Goal: Information Seeking & Learning: Learn about a topic

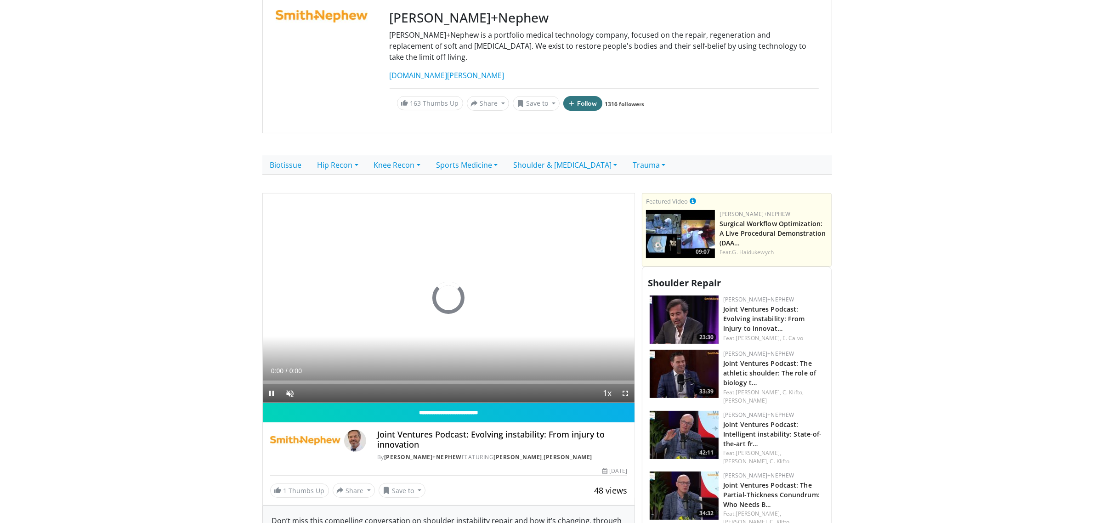
scroll to position [115, 0]
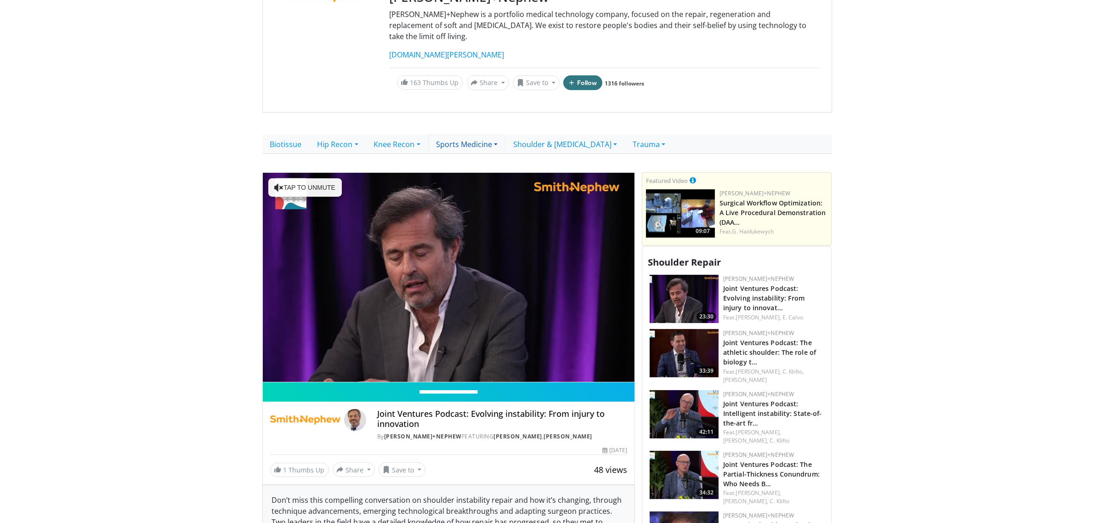
click at [460, 137] on link "Sports Medicine" at bounding box center [466, 144] width 77 height 19
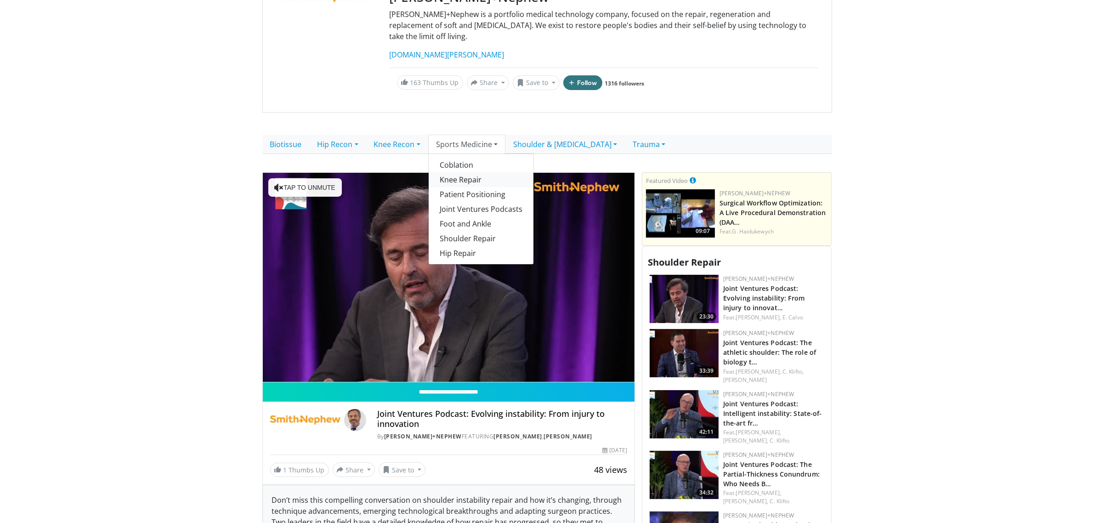
click at [477, 172] on link "Knee Repair" at bounding box center [481, 179] width 105 height 15
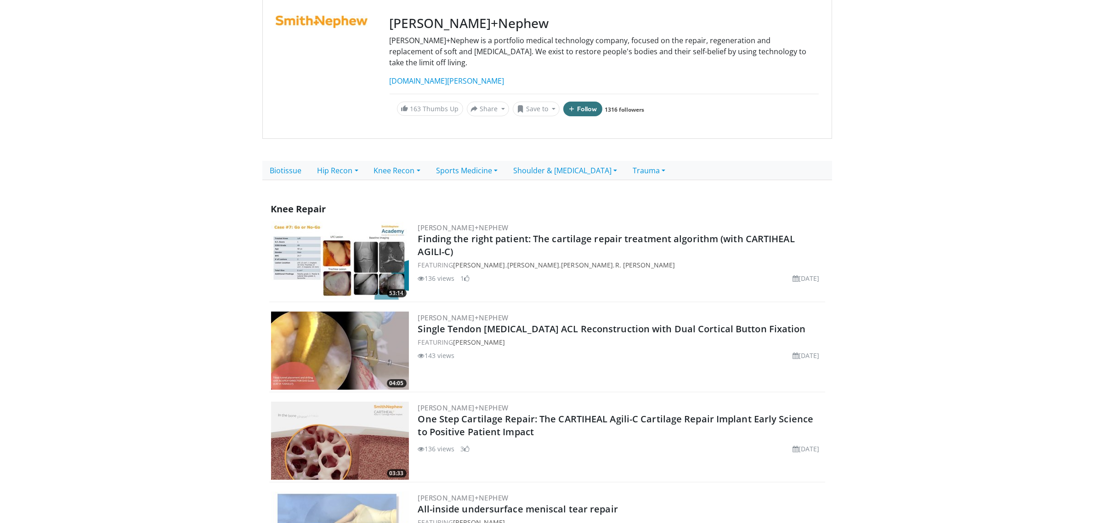
scroll to position [115, 0]
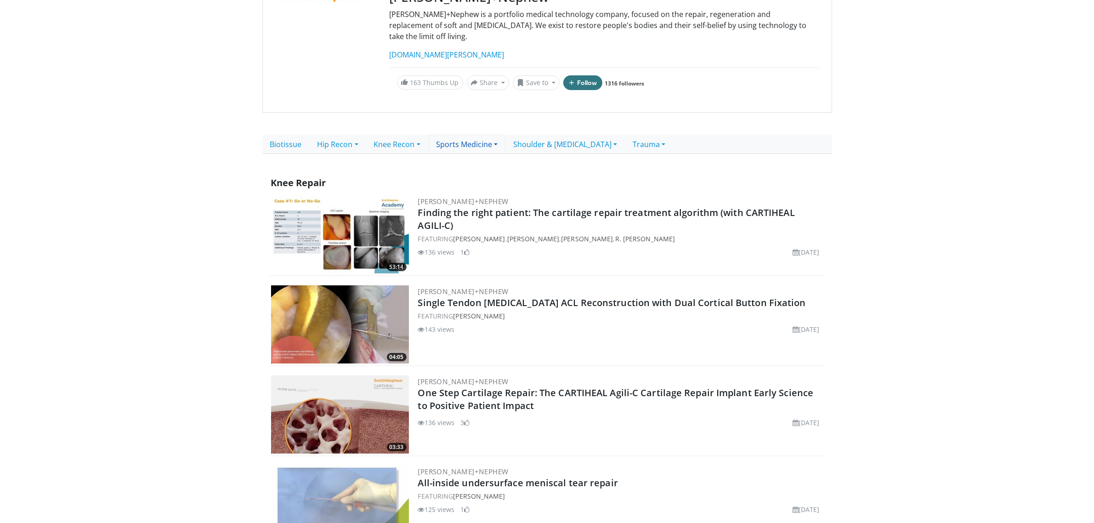
click at [460, 135] on link "Sports Medicine" at bounding box center [466, 144] width 77 height 19
click at [477, 202] on link "Joint Ventures Podcasts" at bounding box center [481, 209] width 105 height 15
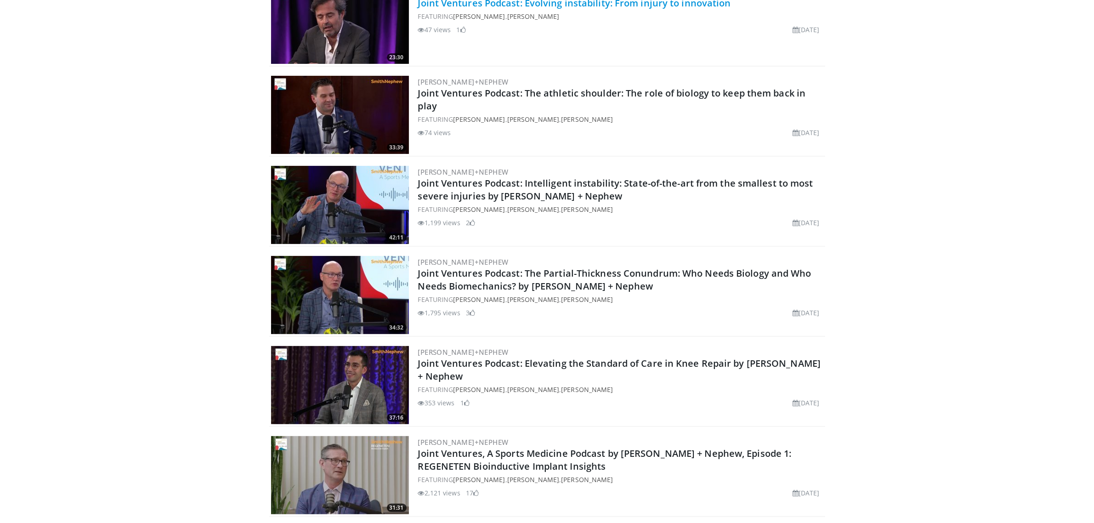
scroll to position [345, 0]
